Goal: Information Seeking & Learning: Check status

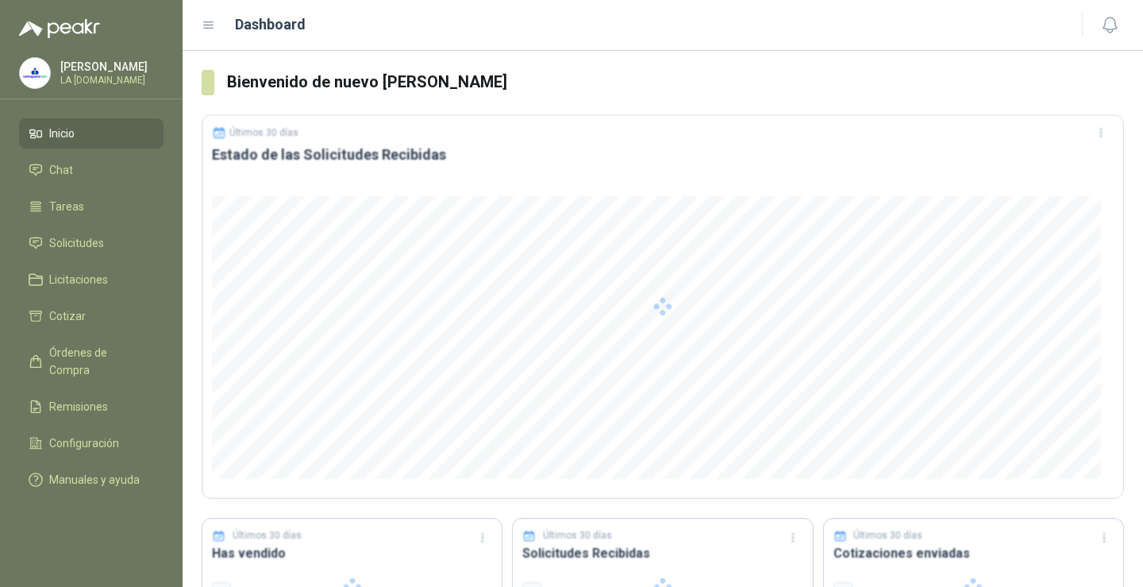
click at [596, 394] on div at bounding box center [663, 306] width 922 height 384
click at [70, 240] on span "Solicitudes" at bounding box center [76, 242] width 55 height 17
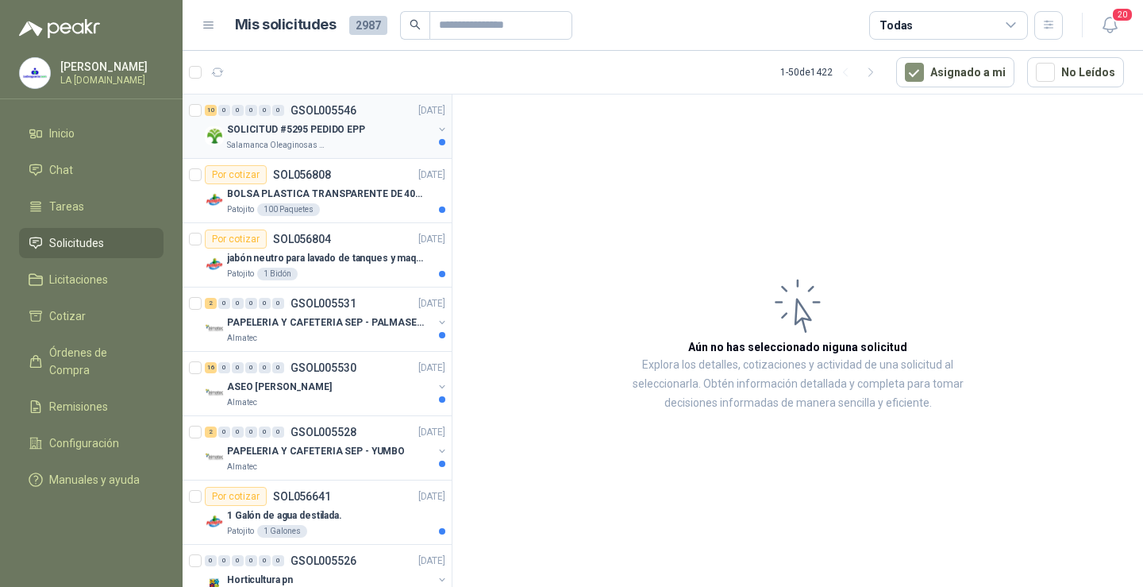
click at [274, 125] on p "SOLICITUD #5295 PEDIDO EPP" at bounding box center [296, 129] width 138 height 15
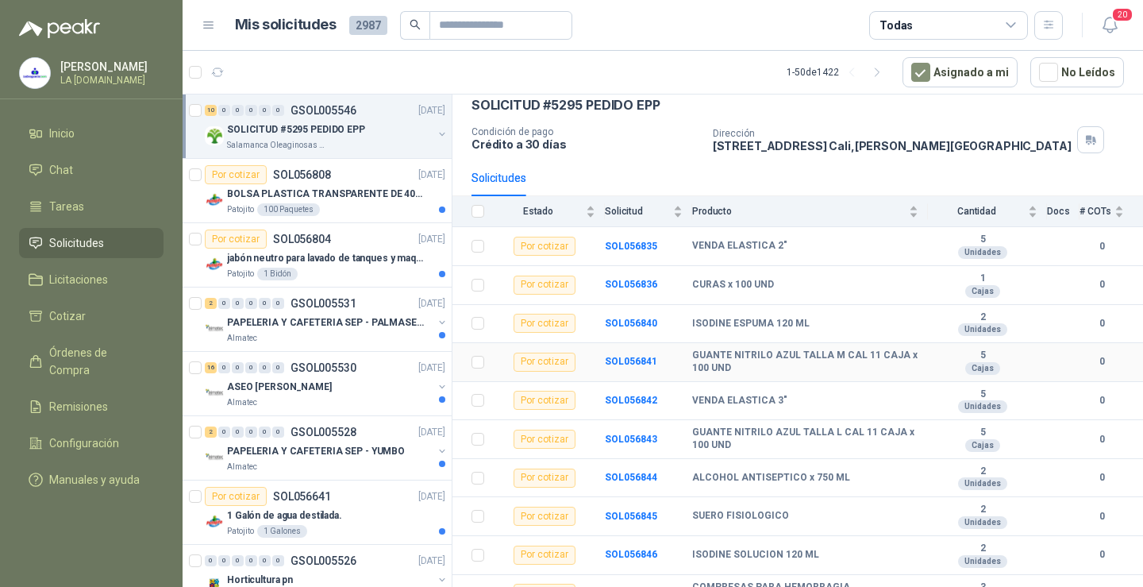
scroll to position [100, 0]
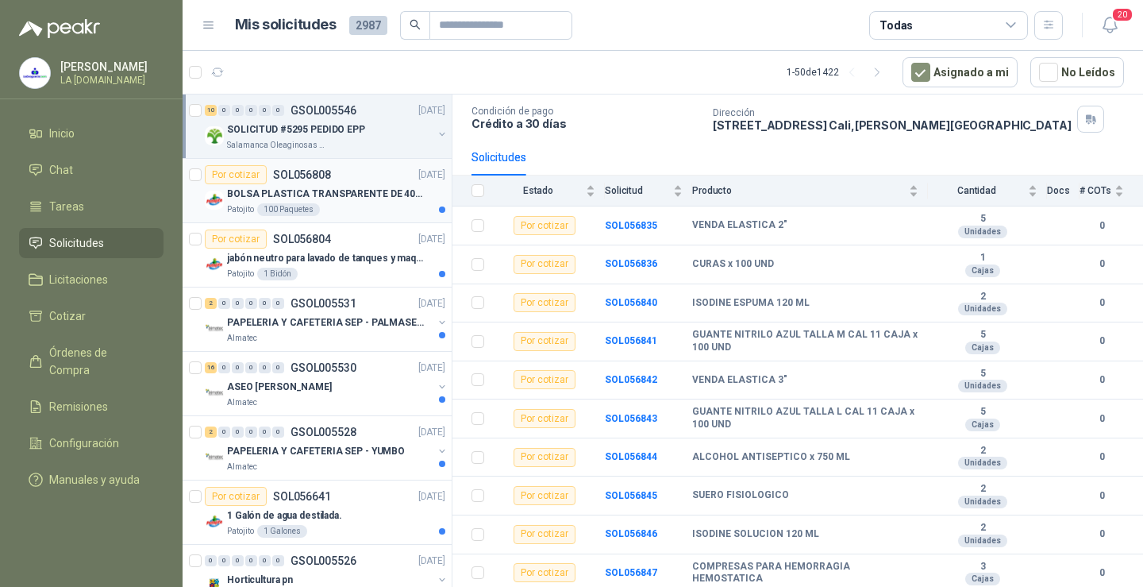
click at [352, 184] on div "BOLSA PLASTICA TRANSPARENTE DE 40*60 CMS" at bounding box center [336, 193] width 218 height 19
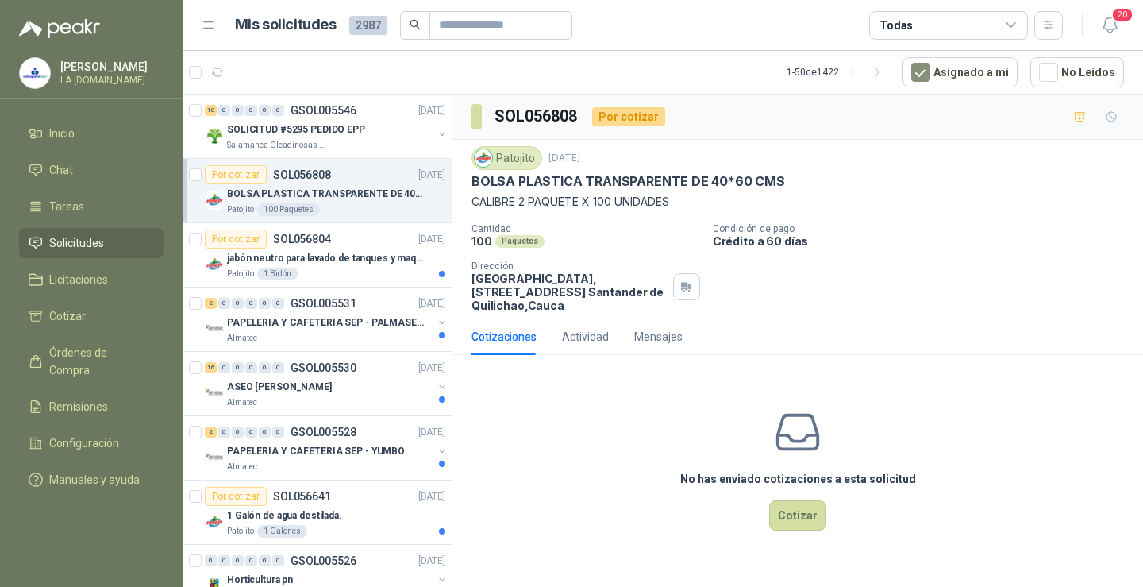
click at [183, 159] on link "Por cotizar SOL056808 [DATE] BOLSA PLASTICA TRANSPARENTE DE 40*60 CMS Patojito …" at bounding box center [317, 191] width 269 height 64
click at [343, 260] on p "jabón neutro para lavado de tanques y maquinas." at bounding box center [326, 258] width 198 height 15
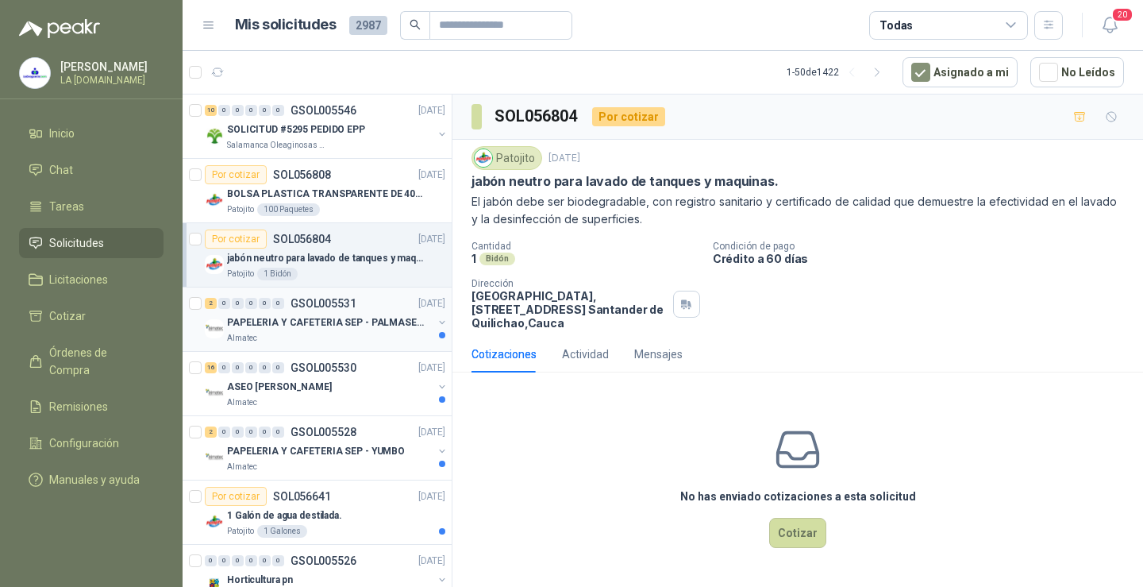
click at [340, 326] on p "PAPELERIA Y CAFETERIA SEP - PALMASECA" at bounding box center [326, 322] width 198 height 15
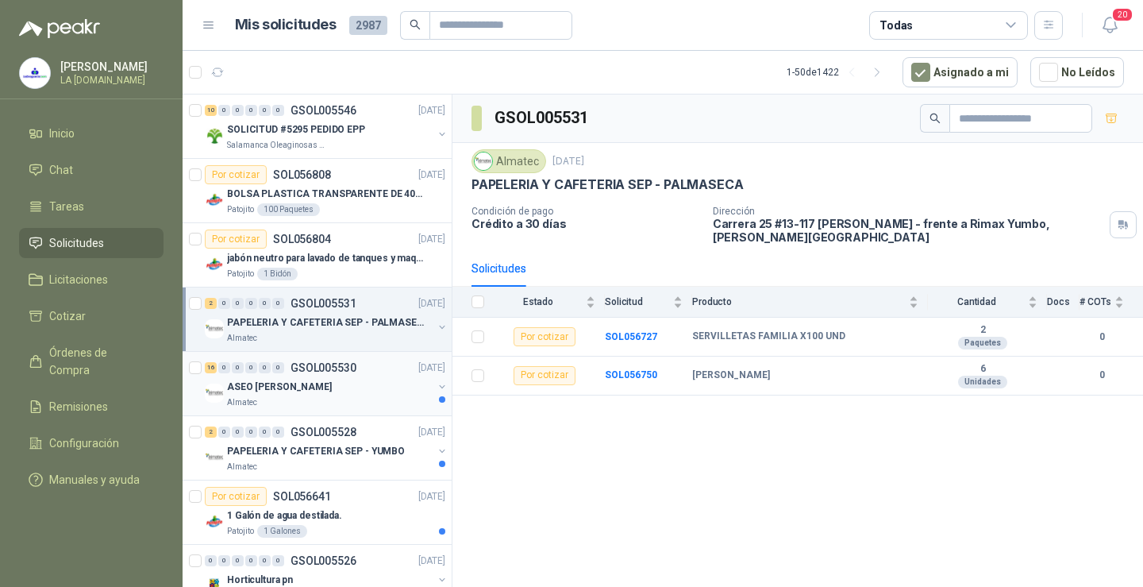
click at [369, 396] on div "Almatec" at bounding box center [330, 402] width 206 height 13
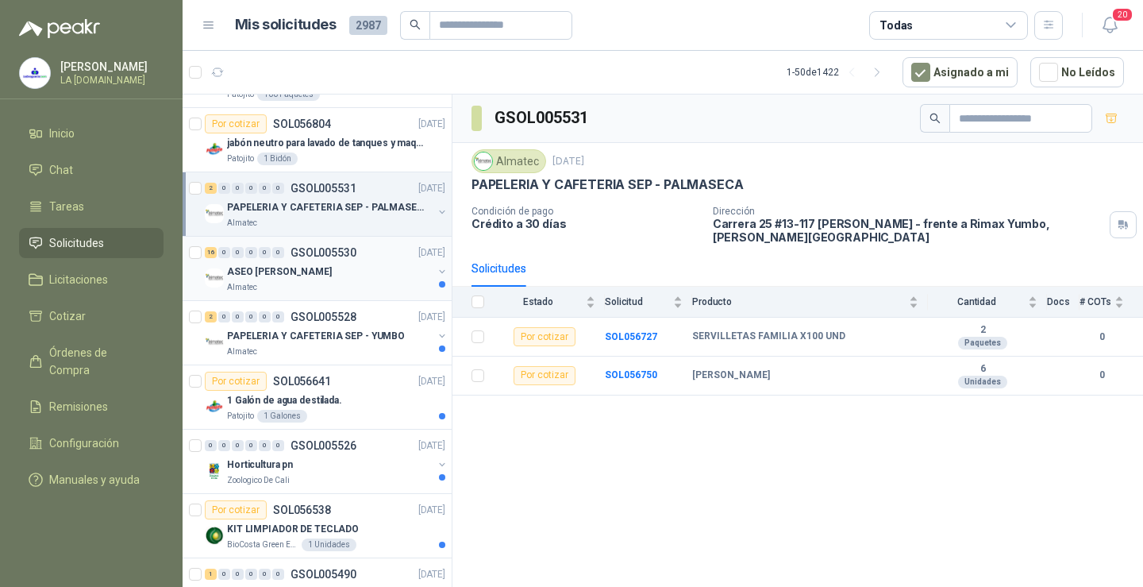
scroll to position [159, 0]
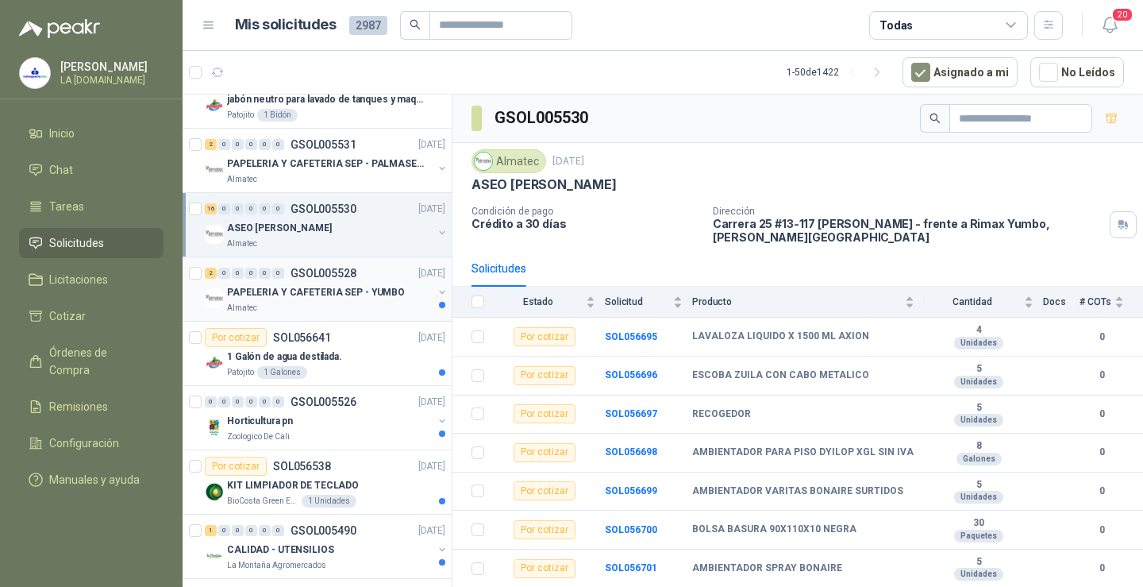
click at [383, 298] on p "PAPELERIA Y CAFETERIA SEP - YUMBO" at bounding box center [316, 292] width 178 height 15
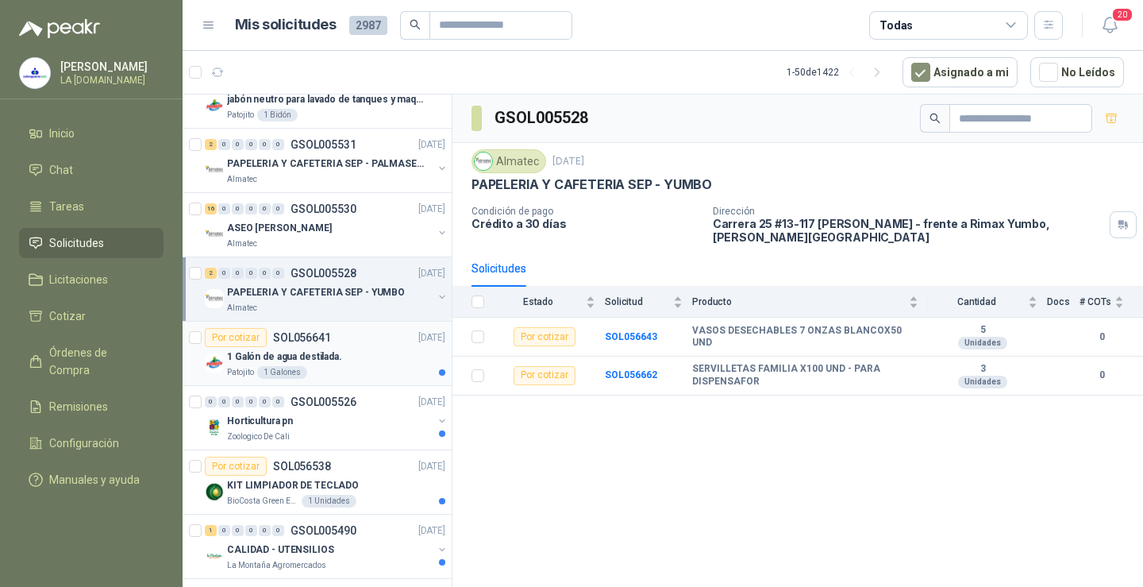
click at [375, 359] on div "1 Galón de agua destilada." at bounding box center [336, 356] width 218 height 19
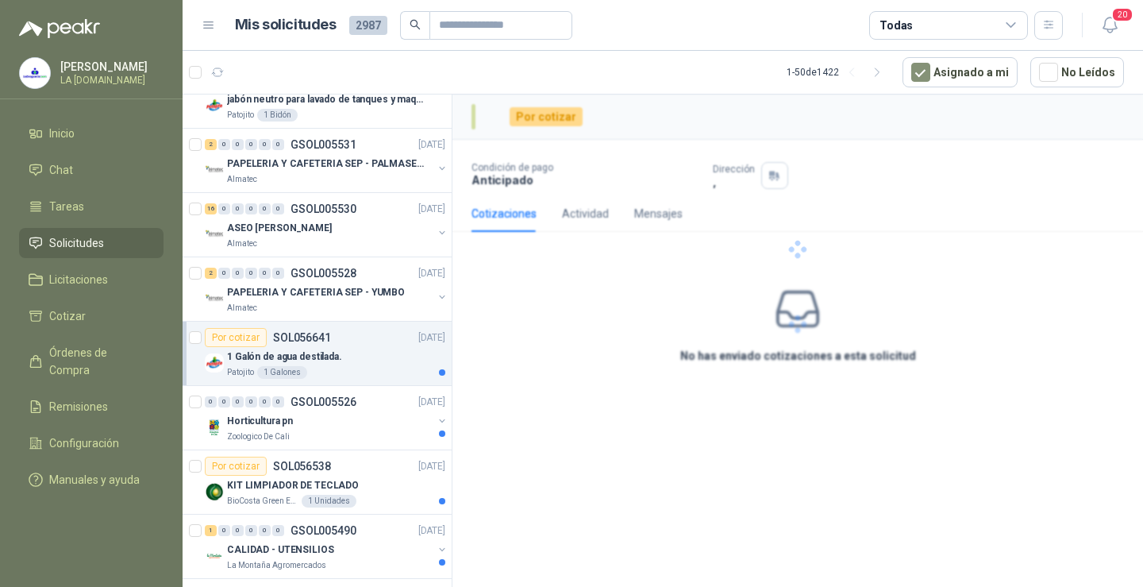
scroll to position [397, 0]
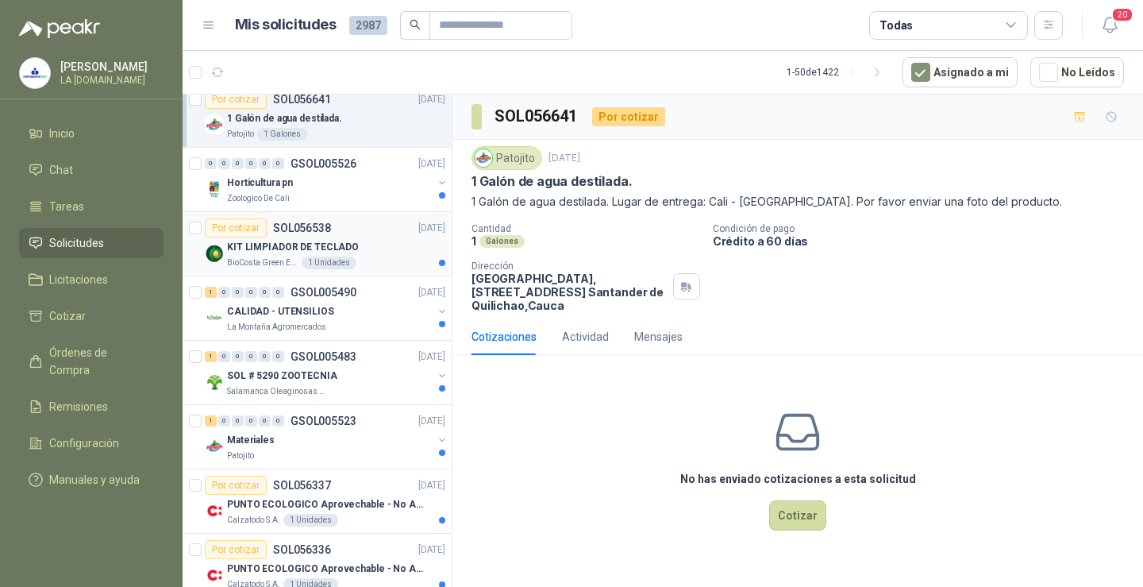
click at [368, 236] on div "Por cotizar SOL056538 [DATE]" at bounding box center [325, 227] width 240 height 19
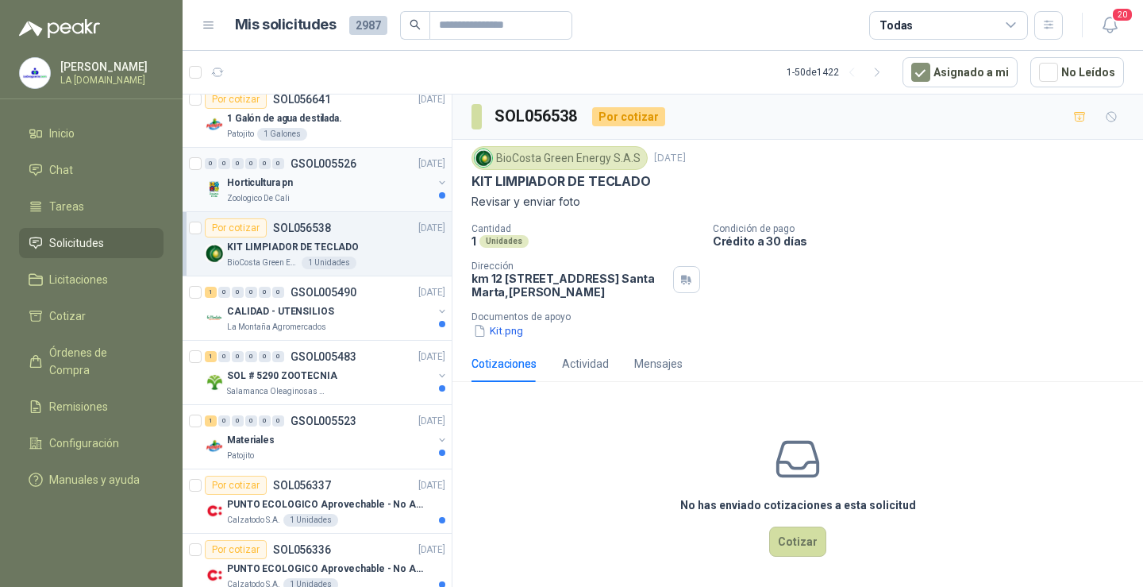
click at [367, 194] on div "Zoologico De Cali" at bounding box center [330, 198] width 206 height 13
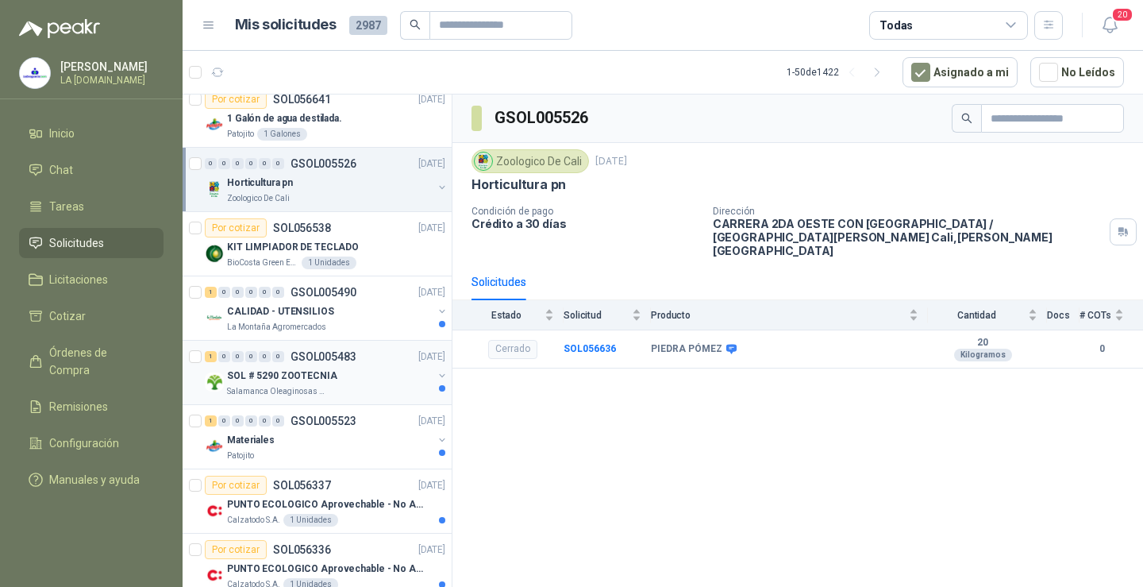
click at [360, 376] on div "SOL # 5290 ZOOTECNIA" at bounding box center [330, 375] width 206 height 19
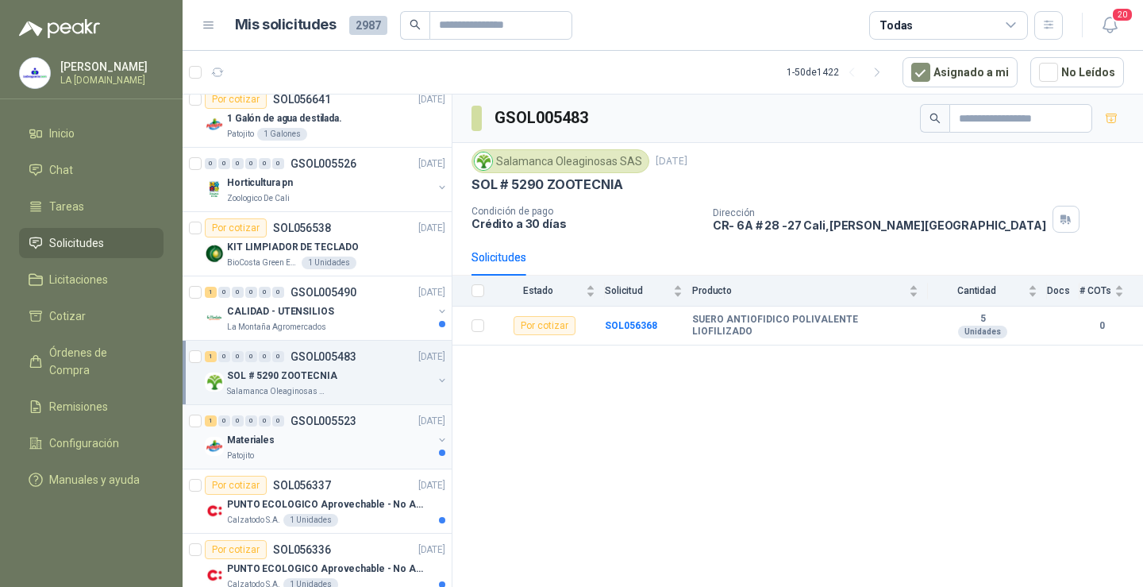
click at [366, 452] on div "Patojito" at bounding box center [330, 455] width 206 height 13
